Goal: Task Accomplishment & Management: Complete application form

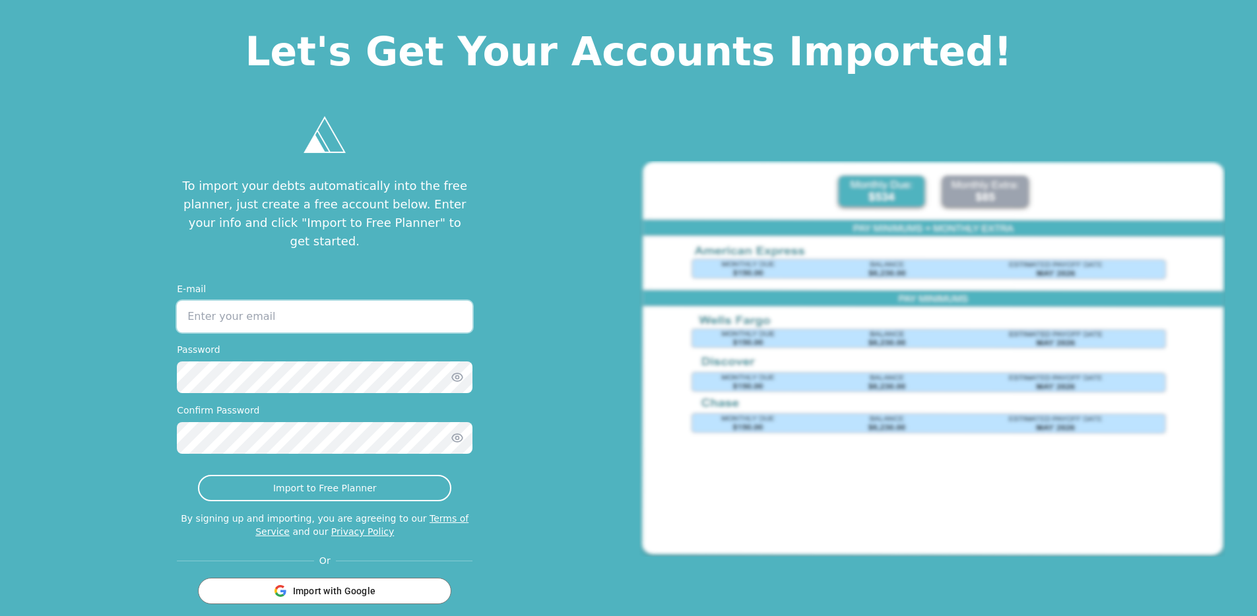
click at [354, 301] on input "email" at bounding box center [325, 317] width 296 height 32
type input "[PERSON_NAME][EMAIL_ADDRESS][DOMAIN_NAME]"
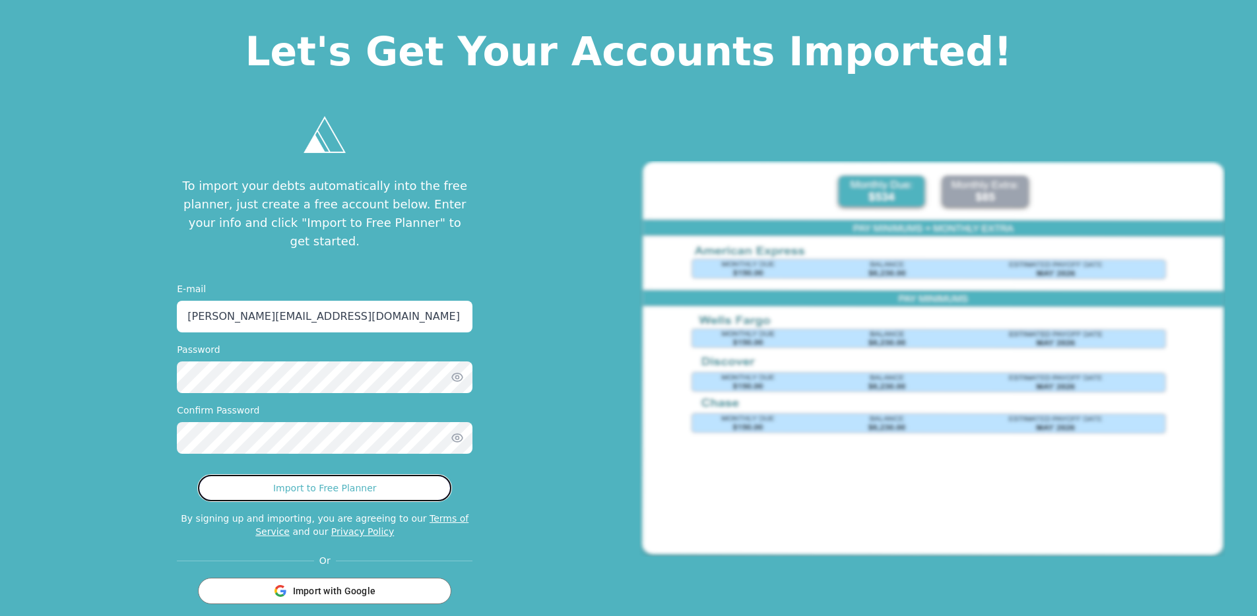
click at [234, 475] on button "Import to Free Planner" at bounding box center [324, 488] width 253 height 26
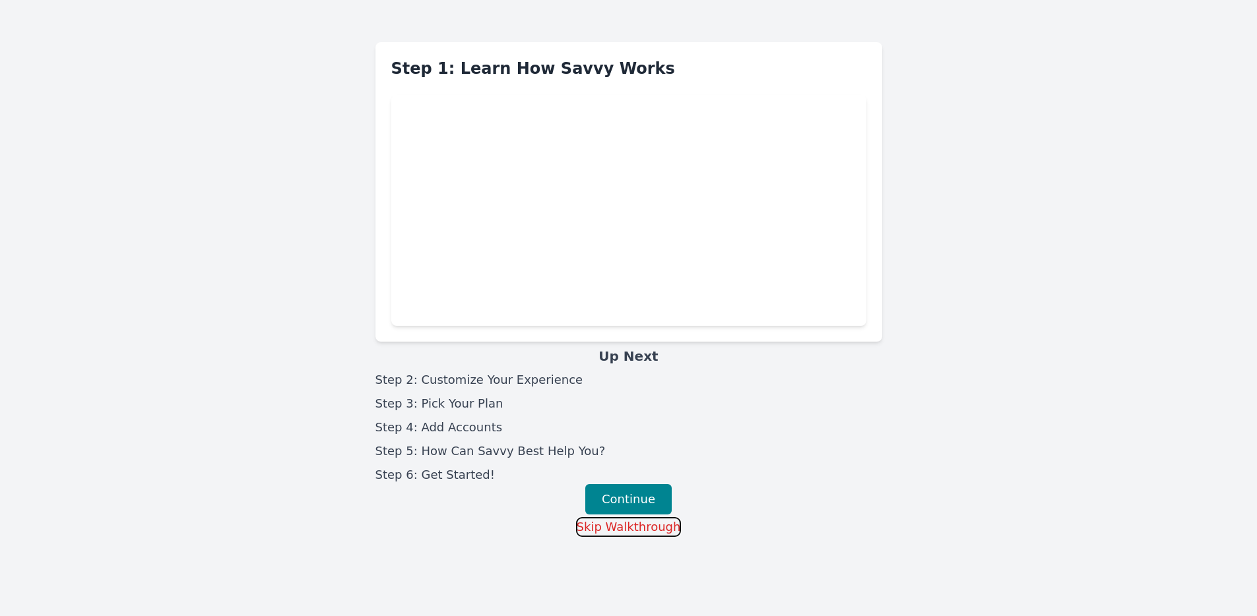
click at [633, 535] on button "Skip Walkthrough" at bounding box center [629, 527] width 106 height 20
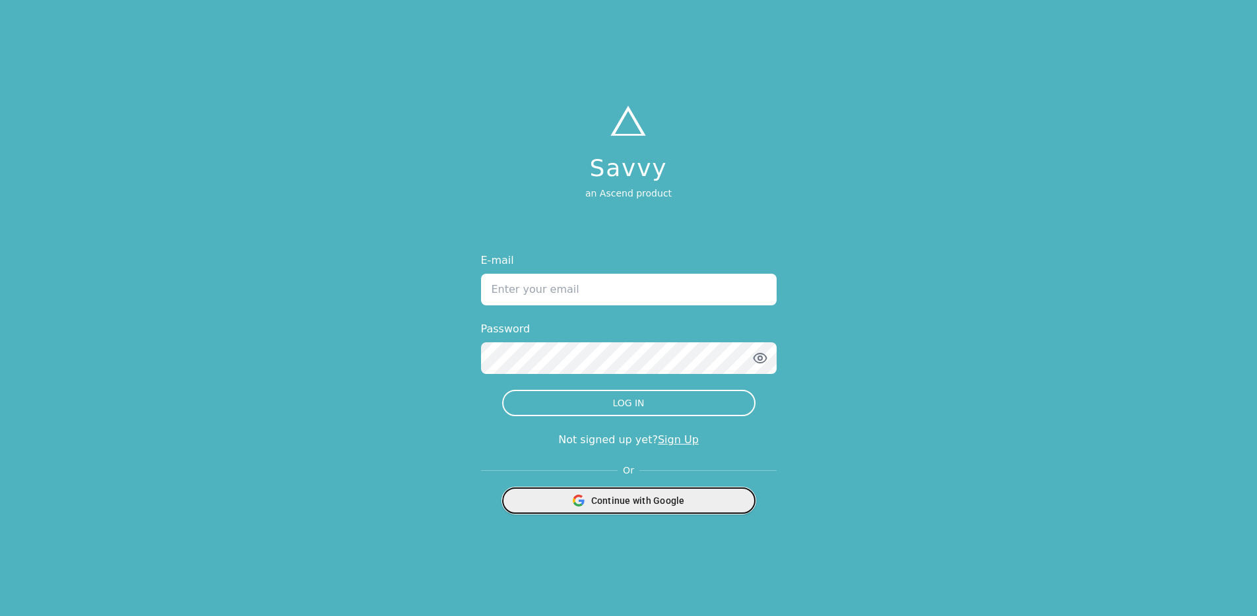
click at [693, 507] on div "Continue with Google" at bounding box center [629, 500] width 236 height 25
